Goal: Navigation & Orientation: Find specific page/section

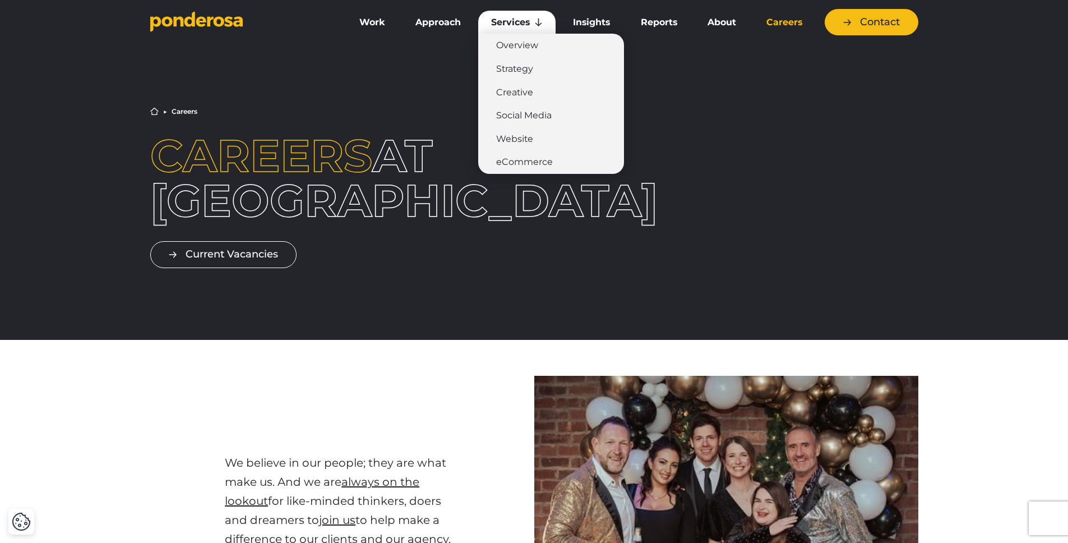
click at [509, 17] on link "Services" at bounding box center [516, 23] width 77 height 24
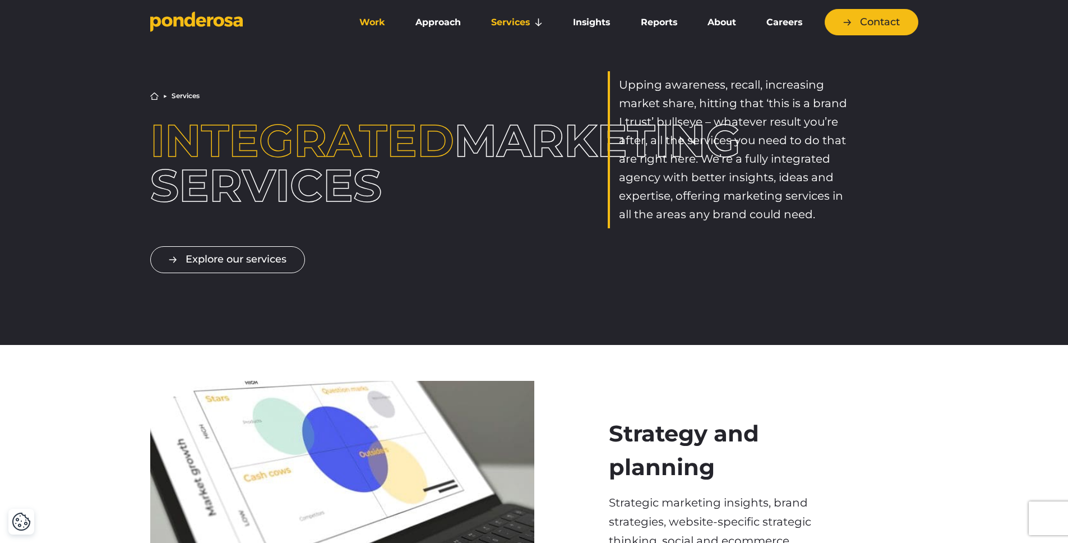
click at [362, 18] on link "Work" at bounding box center [373, 23] width 52 height 24
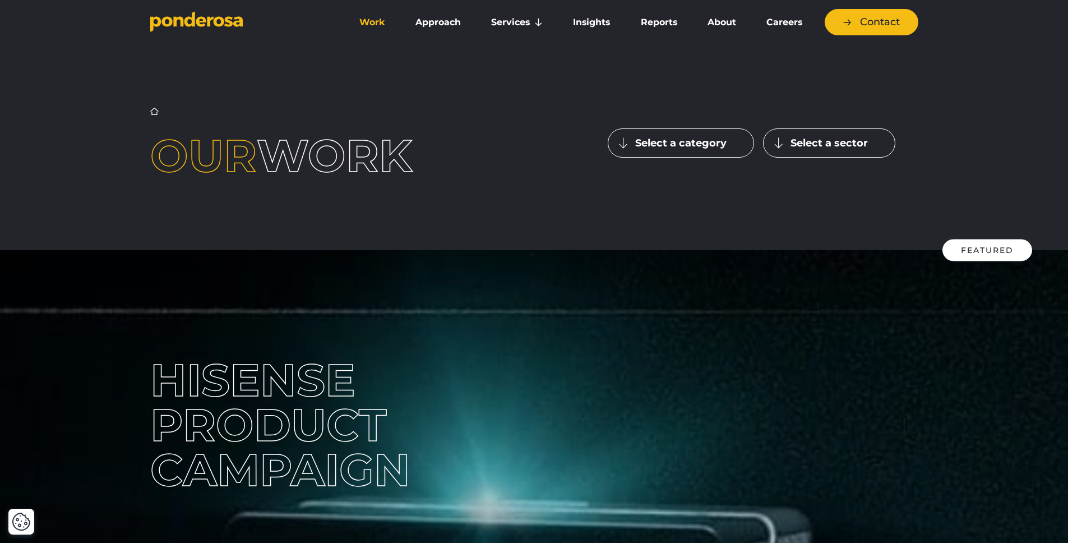
click at [672, 143] on button "Select a category" at bounding box center [681, 142] width 146 height 29
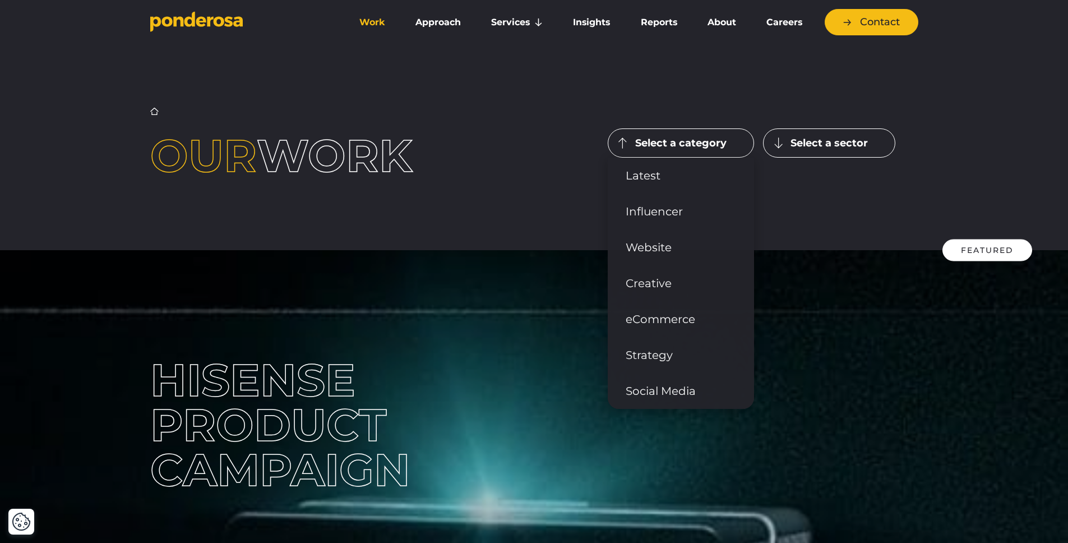
click at [542, 191] on div "Home ▶︎ Work Our work Select a category Latest Influencer" at bounding box center [534, 142] width 1068 height 215
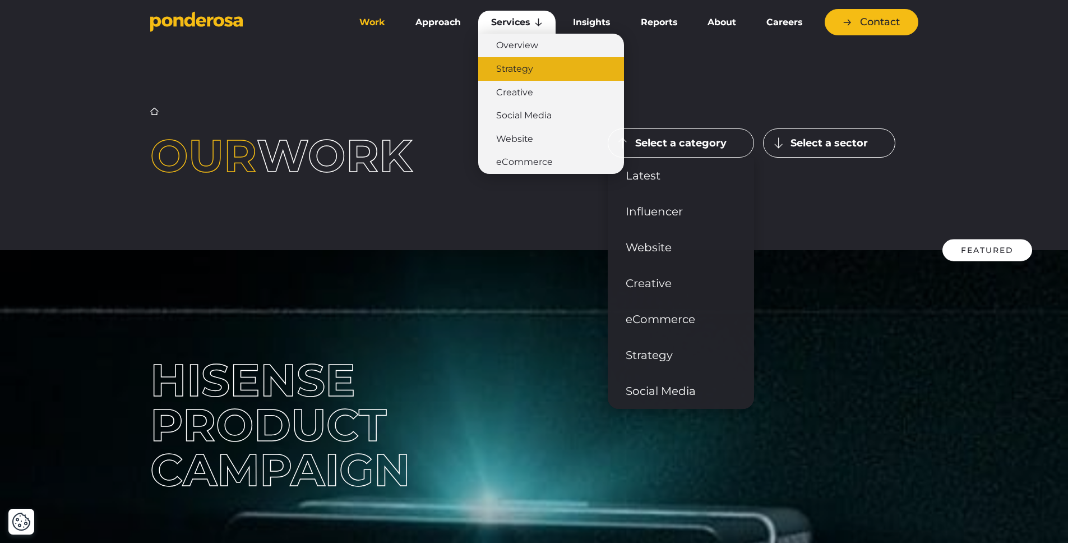
click at [532, 72] on link "Strategy" at bounding box center [551, 69] width 146 height 24
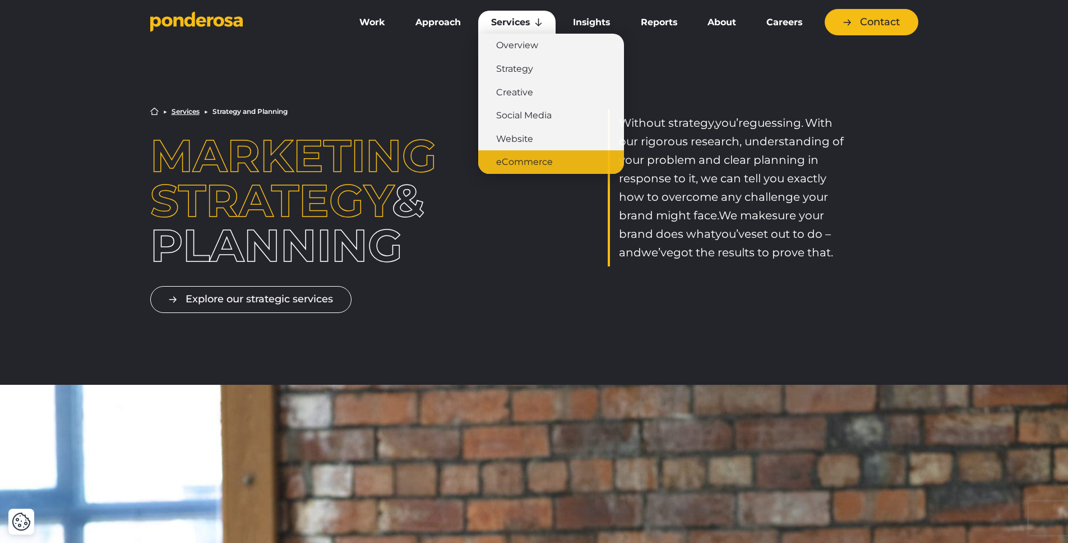
click at [532, 166] on link "eCommerce" at bounding box center [551, 162] width 146 height 24
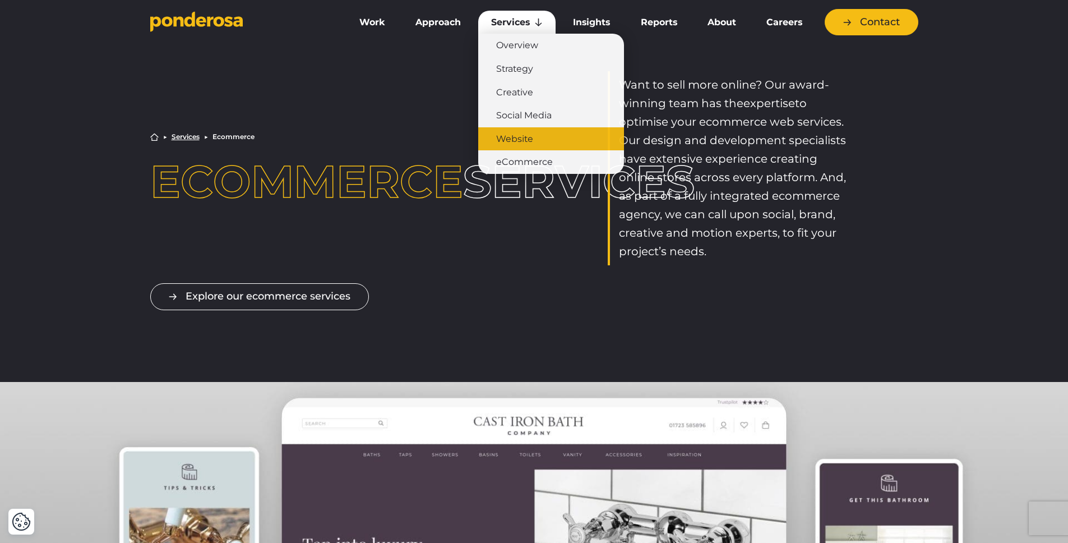
click at [562, 128] on link "Website" at bounding box center [551, 139] width 146 height 24
